Goal: Answer question/provide support

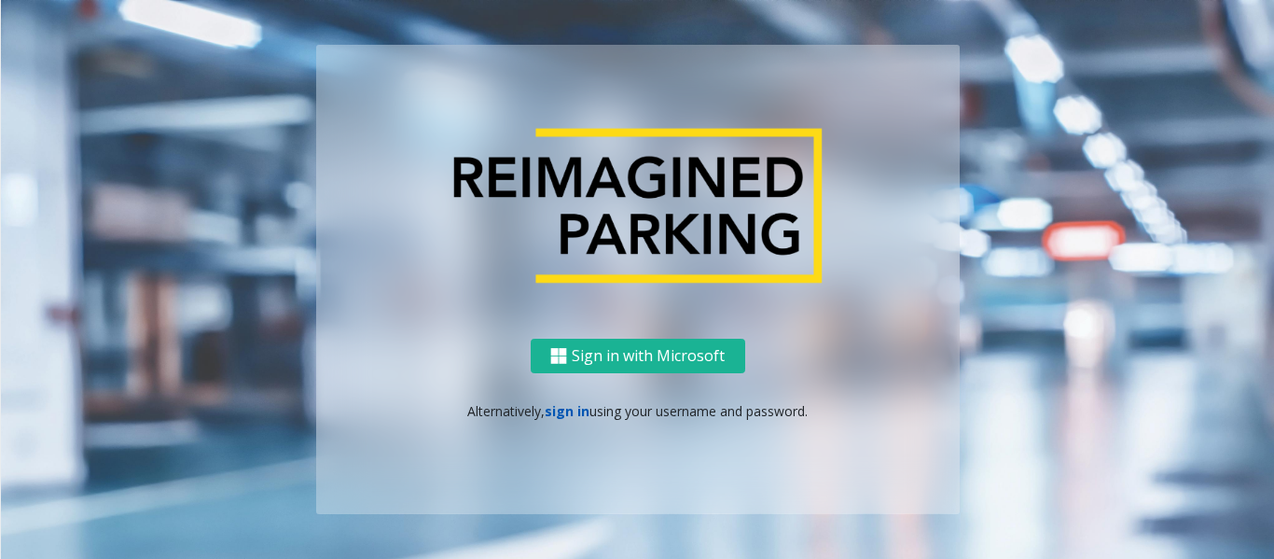
click at [572, 410] on link "sign in" at bounding box center [567, 411] width 45 height 18
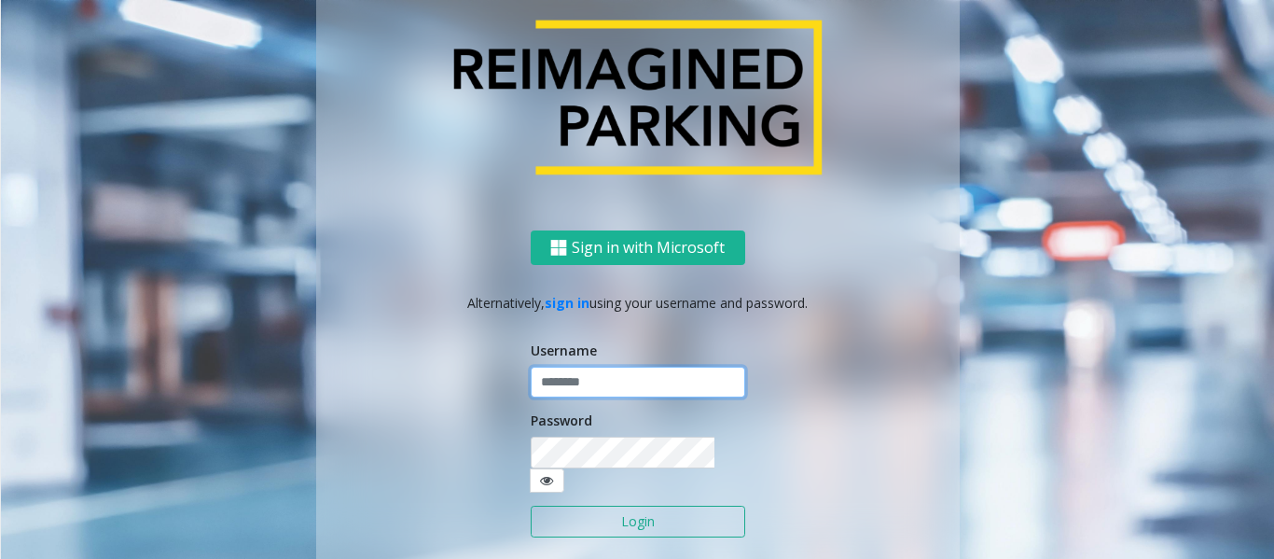
type input "*********"
click at [637, 505] on button "Login" at bounding box center [638, 521] width 214 height 32
click at [643, 511] on button "Login" at bounding box center [638, 521] width 214 height 32
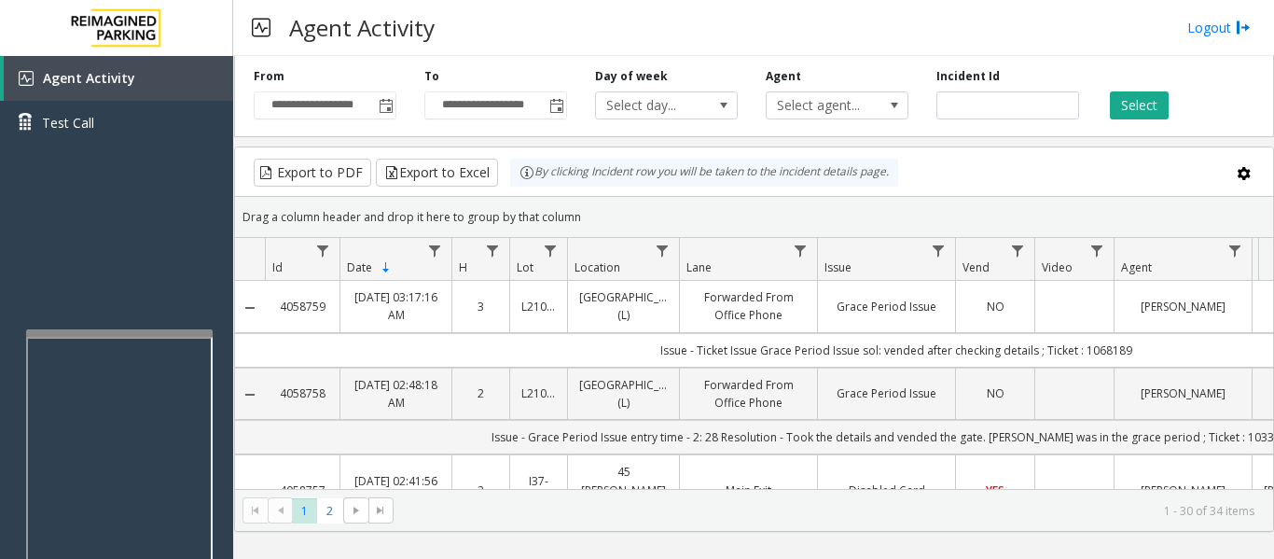
click at [201, 329] on div at bounding box center [119, 332] width 187 height 7
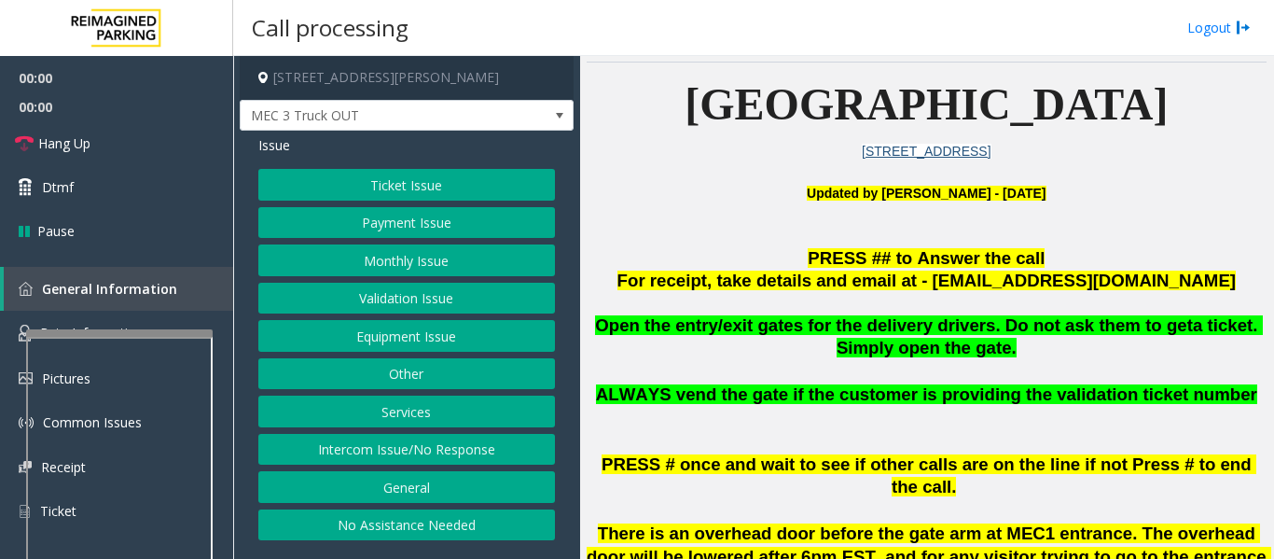
scroll to position [466, 0]
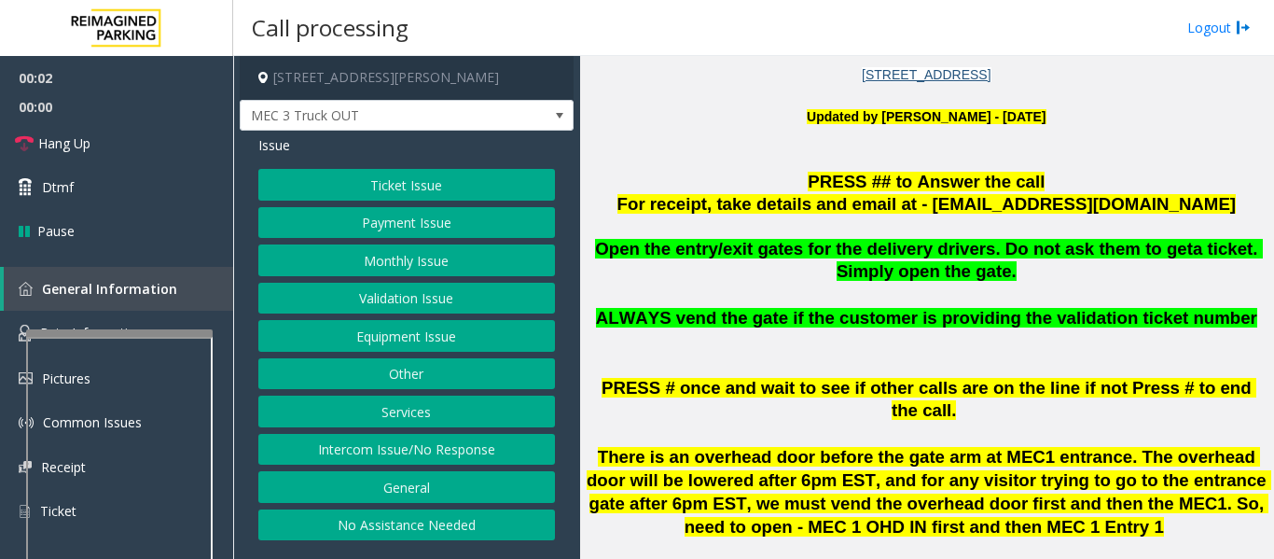
click at [369, 329] on button "Equipment Issue" at bounding box center [406, 336] width 297 height 32
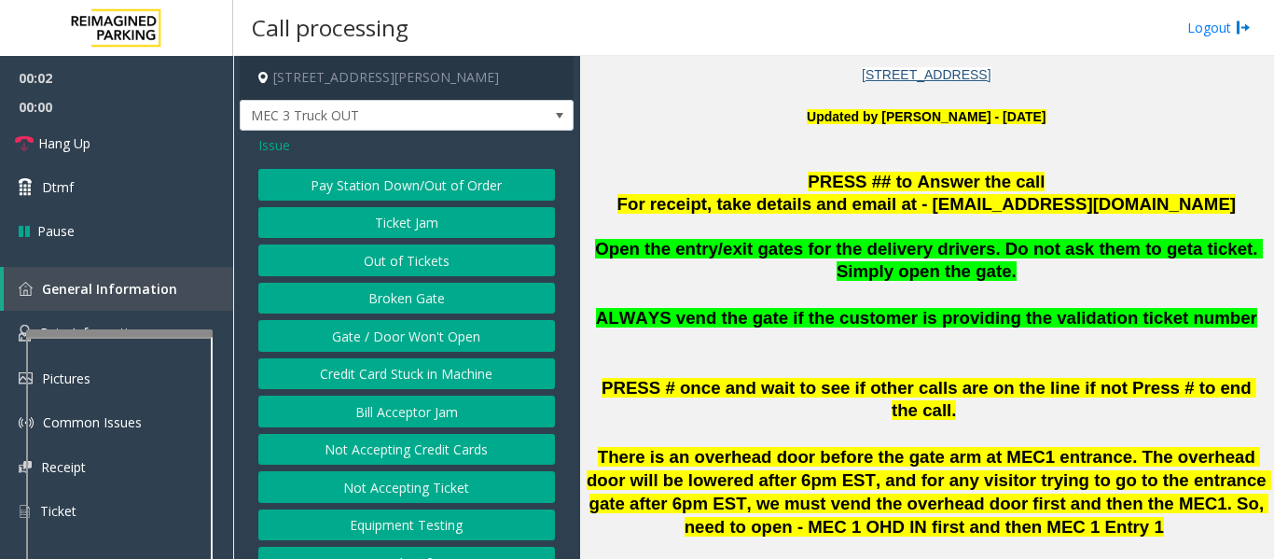
click at [443, 348] on button "Gate / Door Won't Open" at bounding box center [406, 336] width 297 height 32
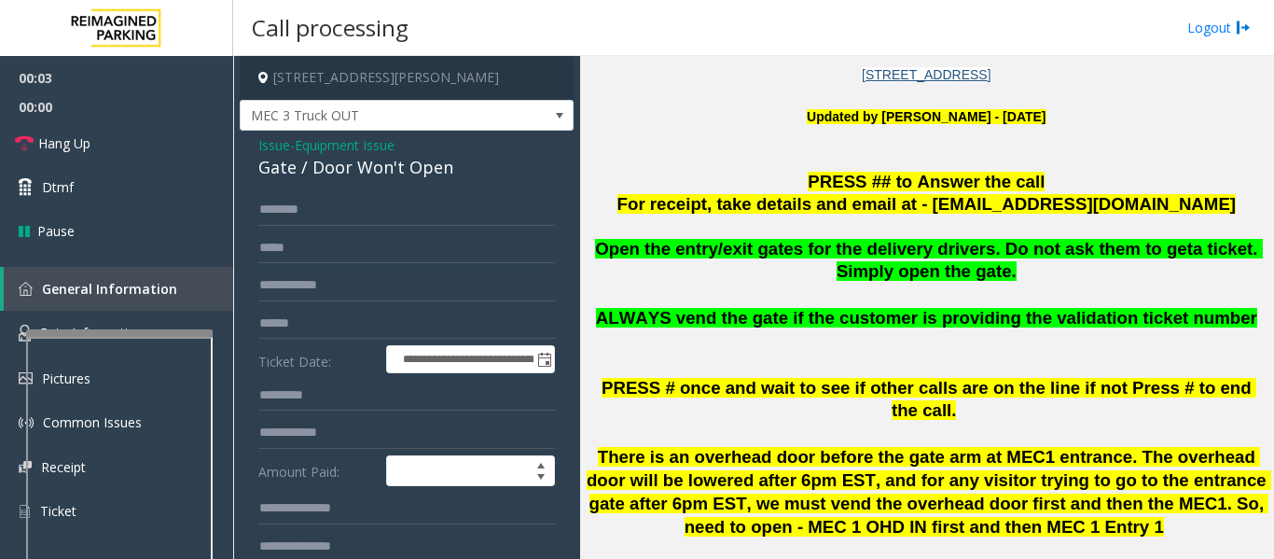
click at [278, 171] on div "Gate / Door Won't Open" at bounding box center [406, 167] width 297 height 25
copy div "Gate / Door Won't Open"
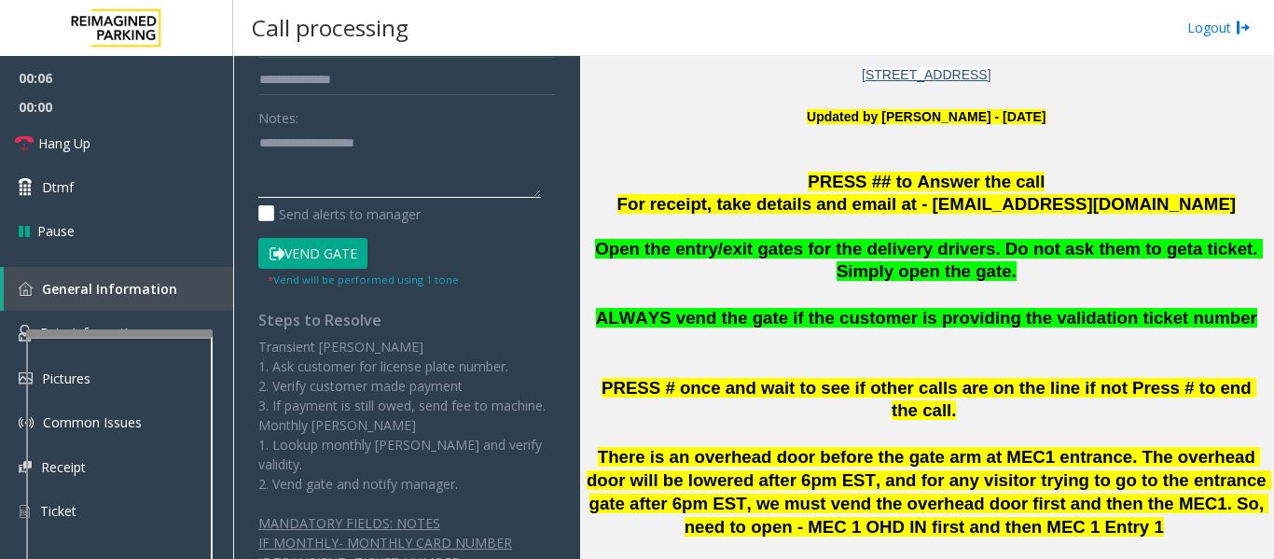
click at [293, 188] on textarea at bounding box center [399, 163] width 283 height 70
paste textarea "**********"
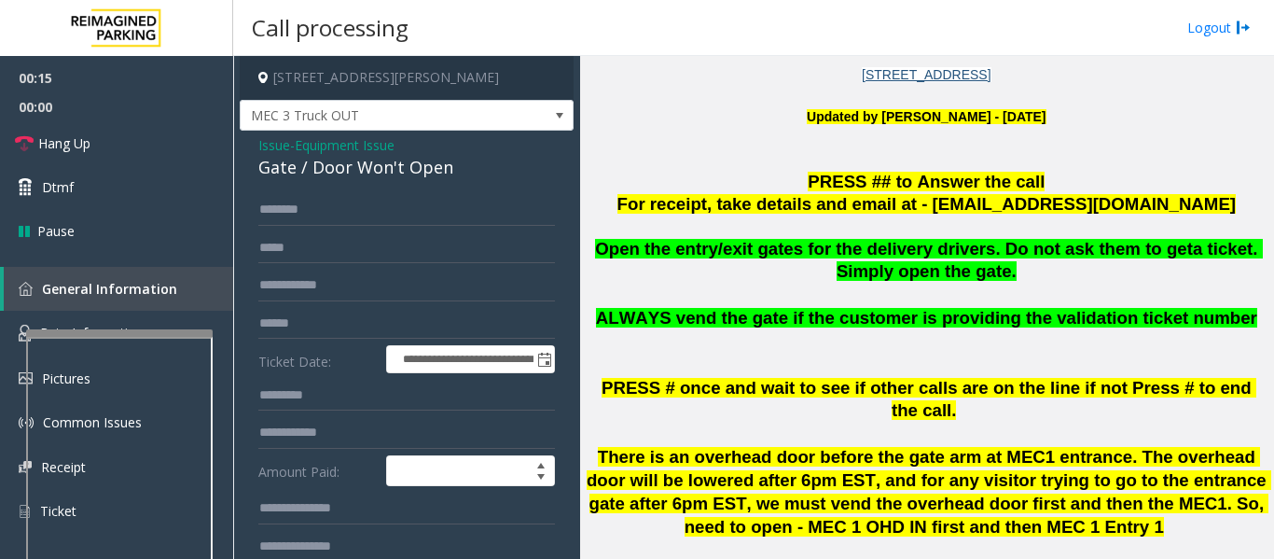
type textarea "**********"
click at [291, 208] on input "text" at bounding box center [406, 210] width 297 height 32
type input "******"
drag, startPoint x: 297, startPoint y: 214, endPoint x: 463, endPoint y: 150, distance: 176.8
click at [463, 150] on div "Issue - Equipment Issue Gate / Door Won't Open" at bounding box center [406, 157] width 297 height 45
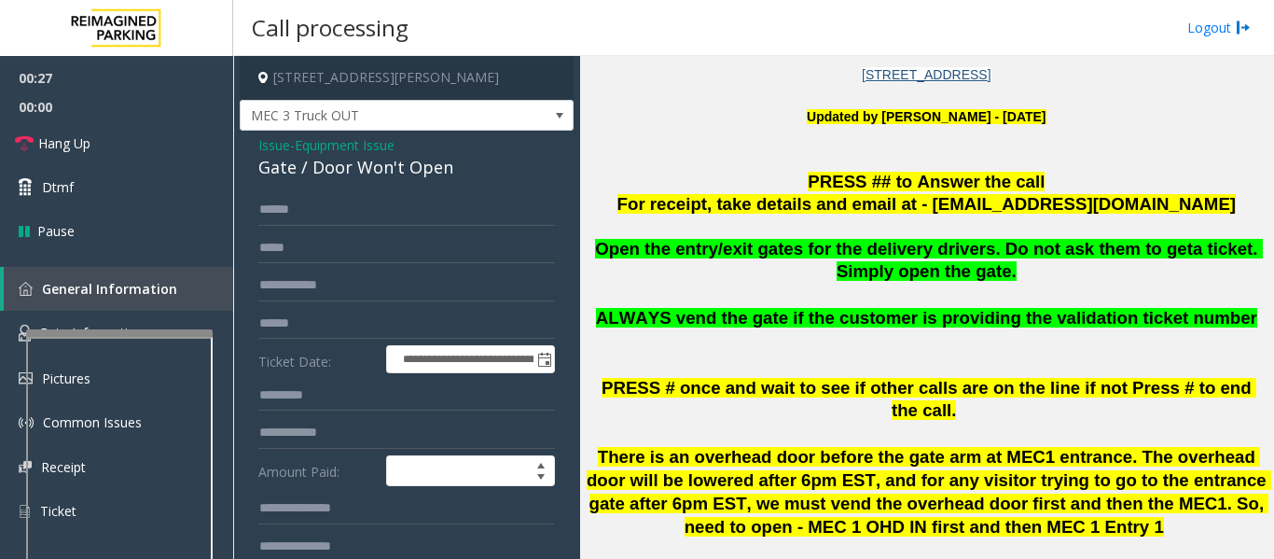
scroll to position [373, 0]
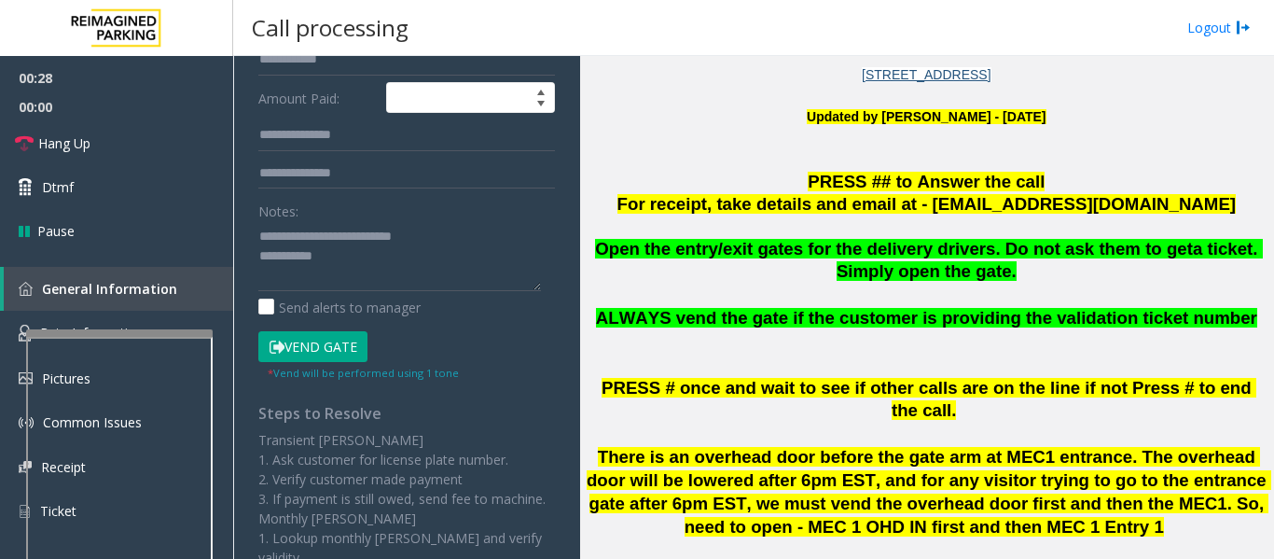
click at [319, 345] on button "Vend Gate" at bounding box center [312, 347] width 109 height 32
click at [372, 256] on textarea at bounding box center [399, 256] width 283 height 70
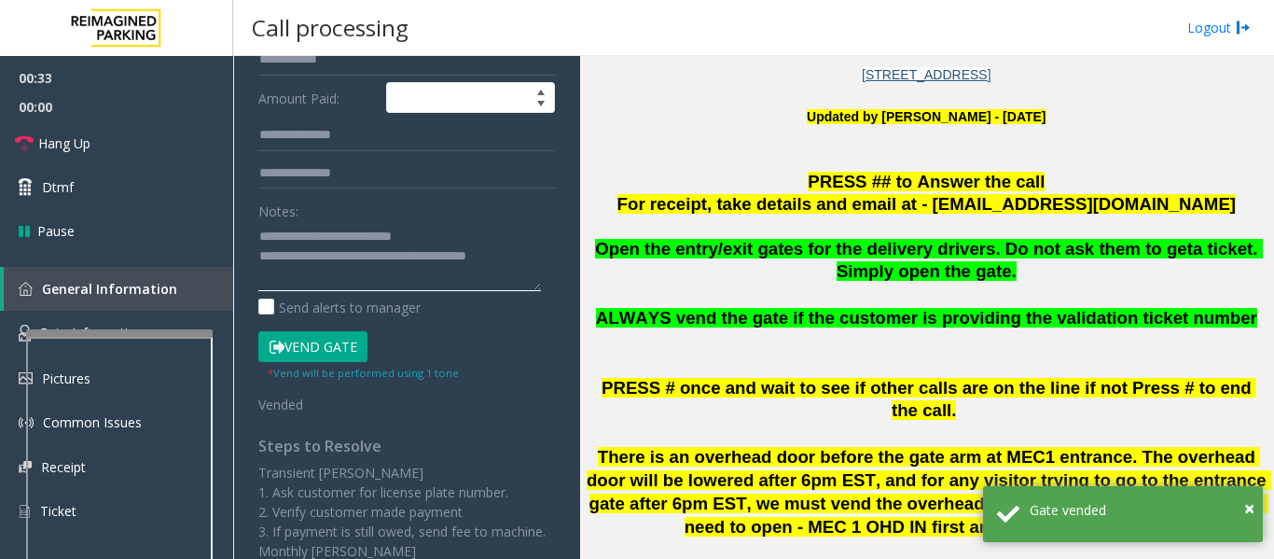
click at [489, 264] on textarea at bounding box center [399, 256] width 283 height 70
type textarea "**********"
drag, startPoint x: 598, startPoint y: 255, endPoint x: 1084, endPoint y: 268, distance: 486.1
click at [1084, 268] on p "Open the entry/exit gates for the delivery drivers. Do not ask them to get a ti…" at bounding box center [927, 261] width 680 height 47
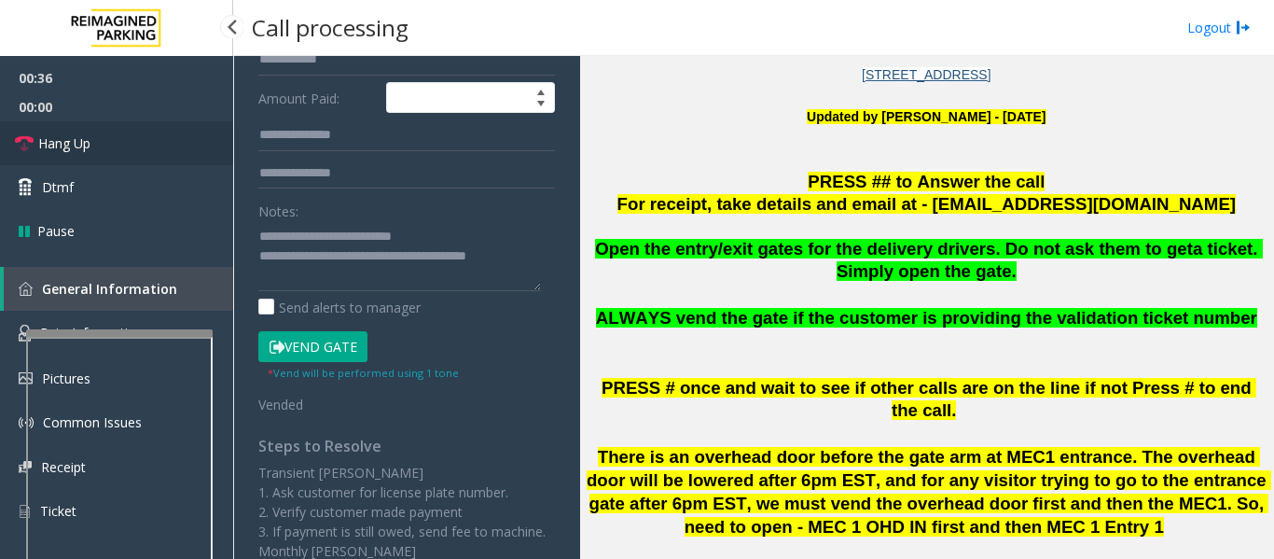
click at [58, 126] on link "Hang Up" at bounding box center [116, 143] width 233 height 44
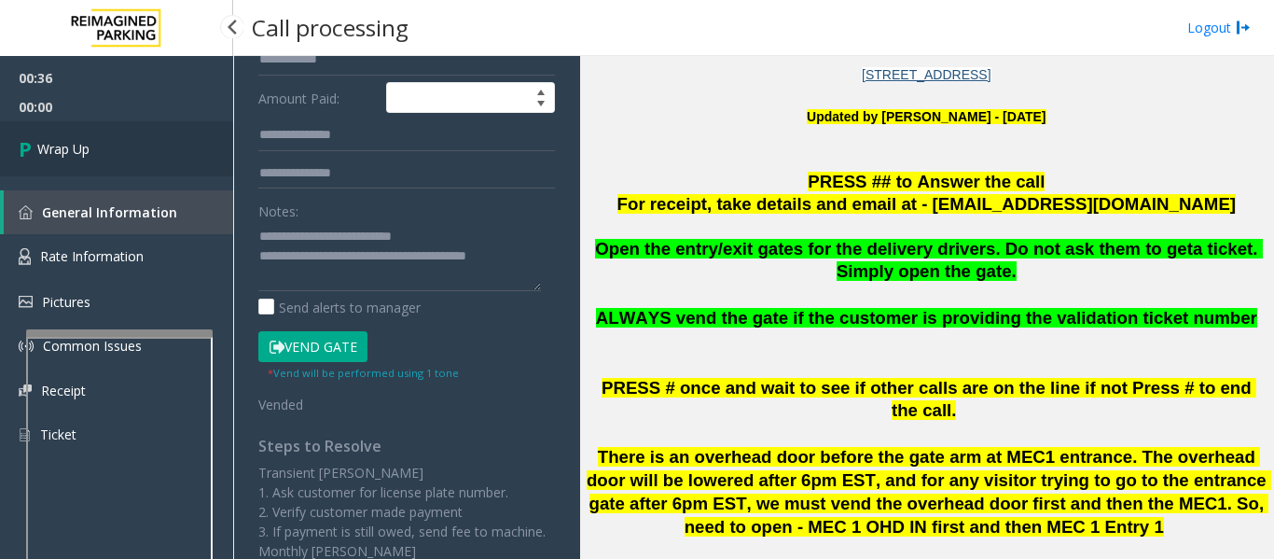
click at [130, 159] on link "Wrap Up" at bounding box center [116, 148] width 233 height 55
